Goal: Entertainment & Leisure: Consume media (video, audio)

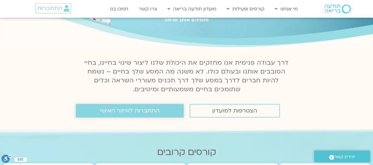
click at [140, 112] on span "התחברות לאיזור האישי" at bounding box center [130, 110] width 60 height 6
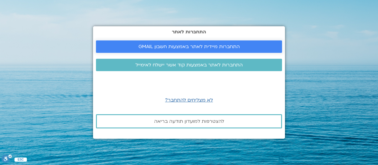
click at [222, 46] on span "התחברות מיידית לאתר באמצעות חשבון GMAIL" at bounding box center [188, 46] width 101 height 5
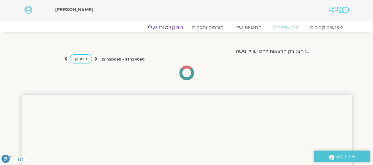
click at [170, 28] on link "ההקלטות שלי" at bounding box center [166, 27] width 50 height 7
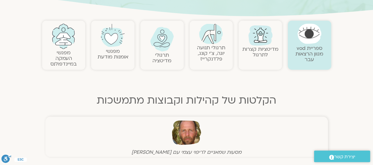
scroll to position [114, 0]
click at [267, 55] on link "מדיטציות קצרות לתרגול" at bounding box center [260, 52] width 36 height 12
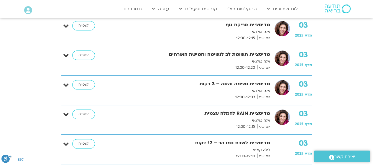
scroll to position [214, 0]
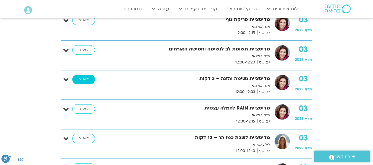
click at [90, 77] on link "לצפייה" at bounding box center [83, 79] width 23 height 9
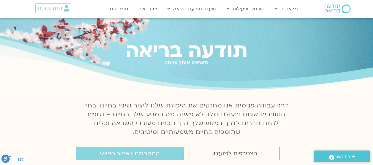
scroll to position [43, 0]
